Goal: Information Seeking & Learning: Learn about a topic

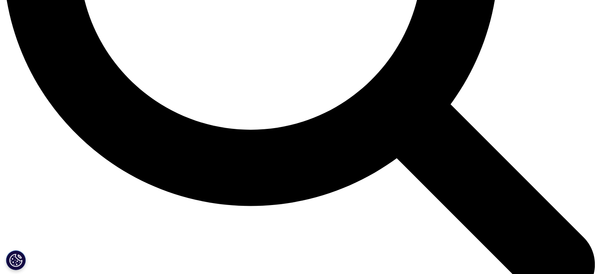
scroll to position [950, 0]
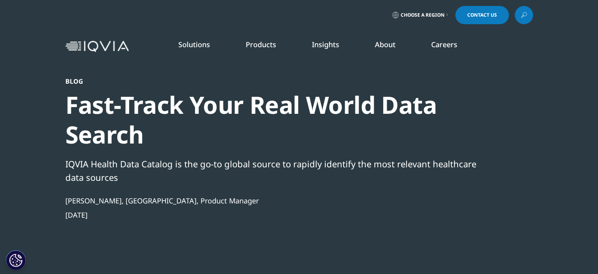
click at [189, 42] on link "Solutions" at bounding box center [194, 45] width 32 height 10
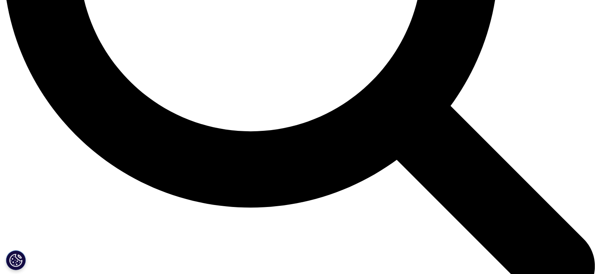
scroll to position [832, 0]
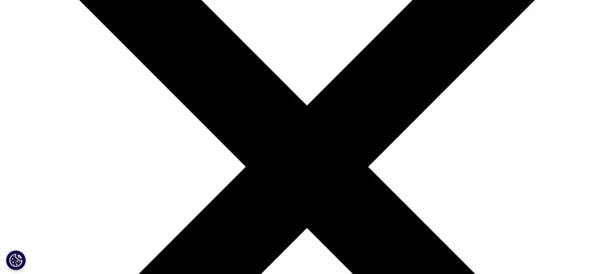
scroll to position [950, 0]
